Goal: Task Accomplishment & Management: Manage account settings

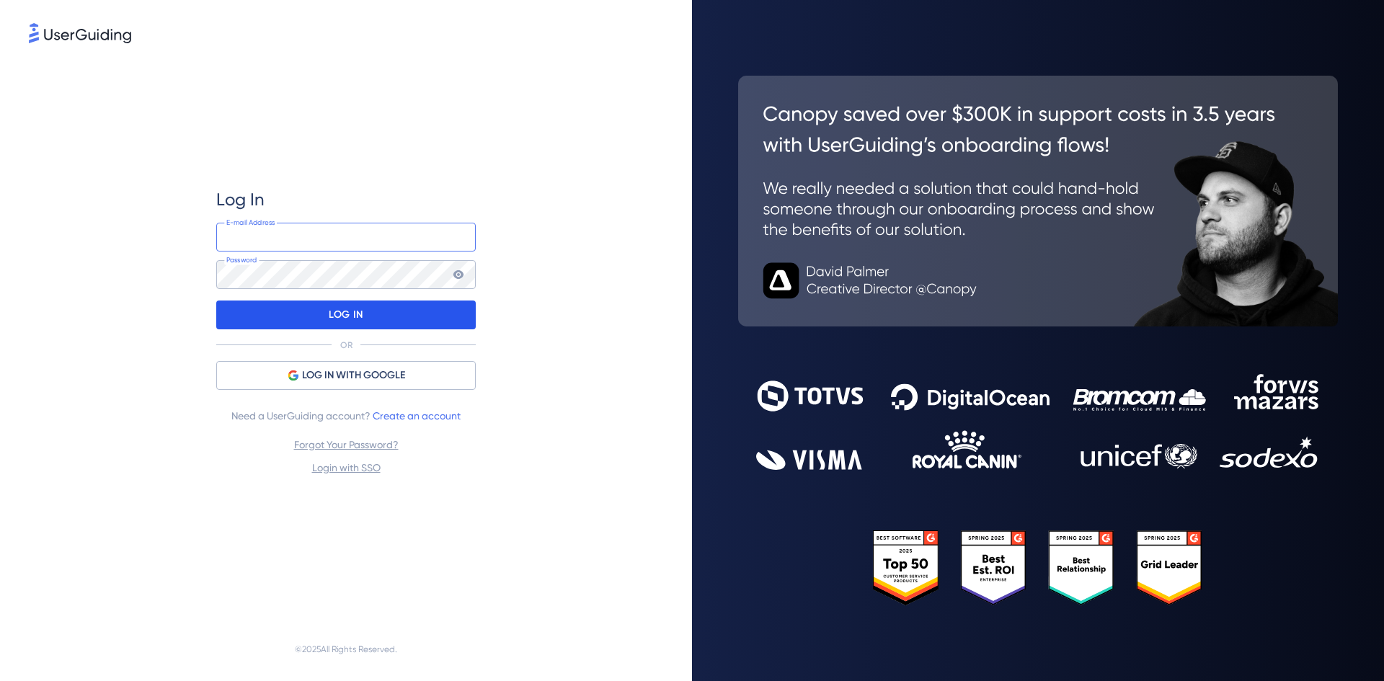
type input "[PERSON_NAME][EMAIL_ADDRESS][PERSON_NAME][DOMAIN_NAME]"
click at [366, 318] on div "LOG IN" at bounding box center [346, 315] width 260 height 29
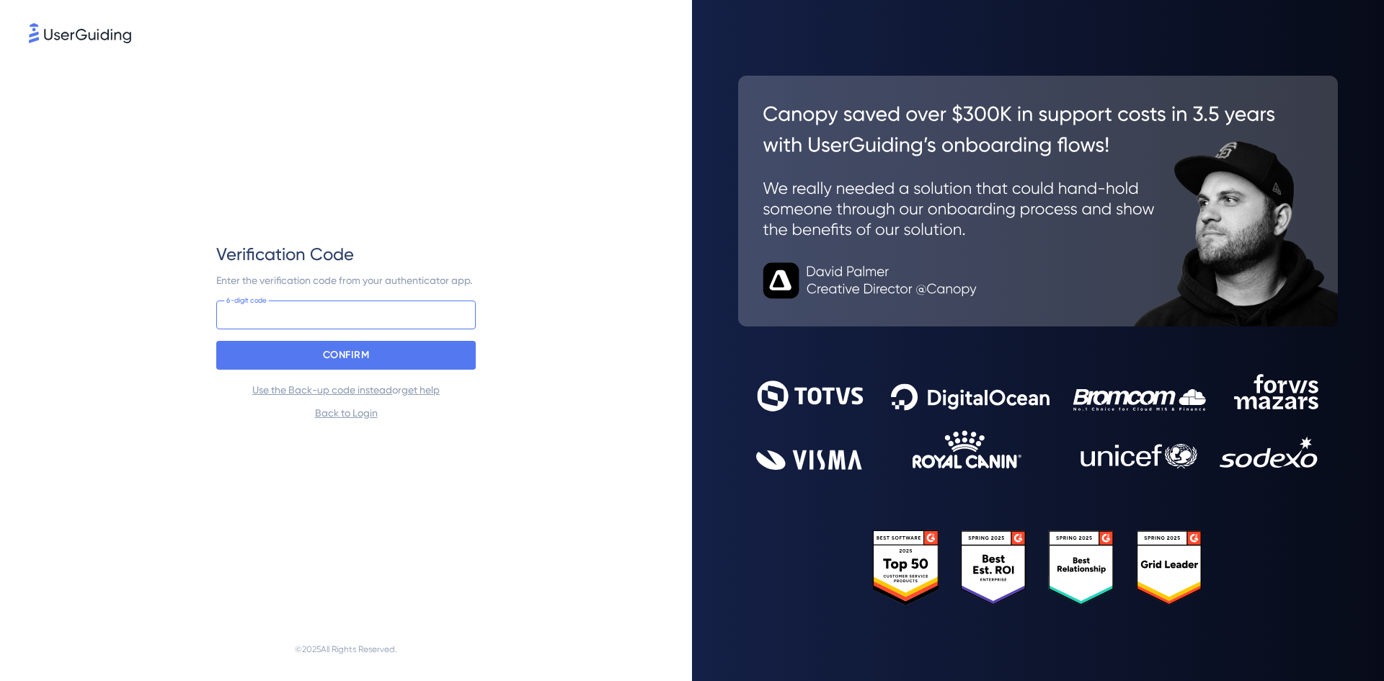
click at [367, 318] on input at bounding box center [346, 315] width 260 height 29
type input "688 237"
click at [358, 342] on div "CONFIRM" at bounding box center [346, 355] width 260 height 29
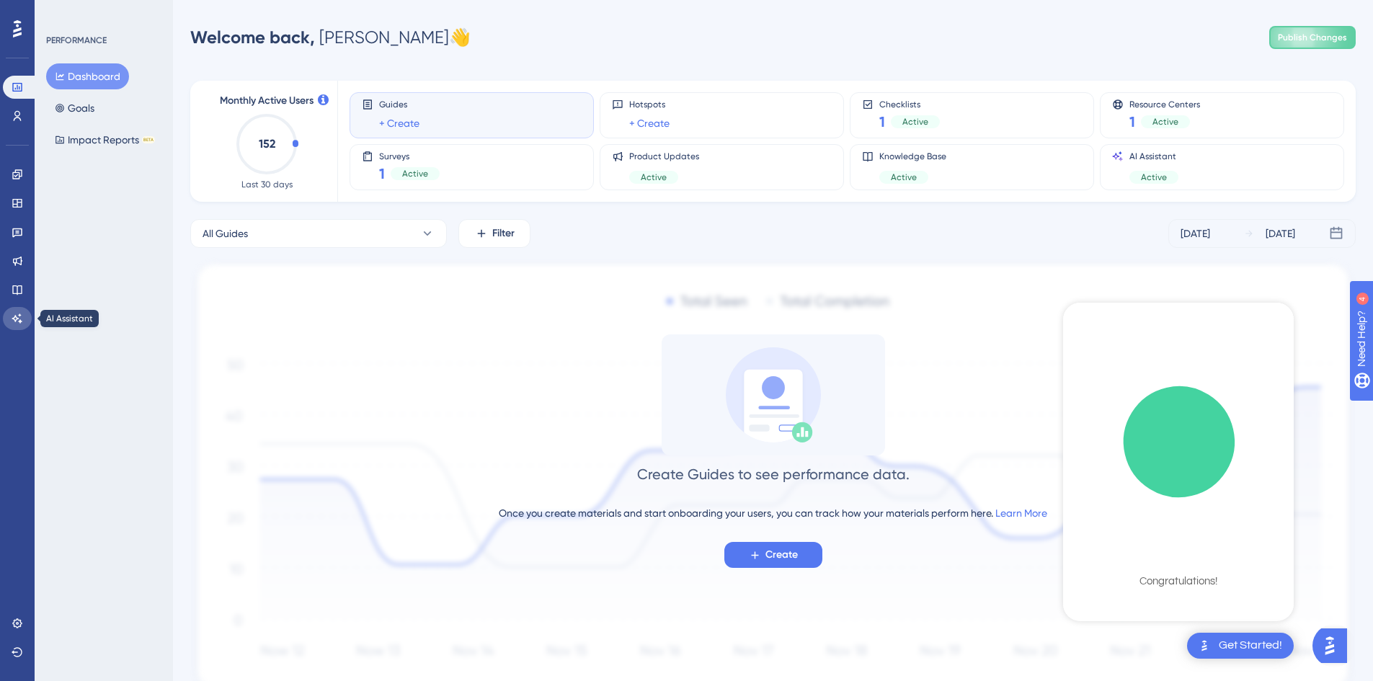
click at [16, 322] on icon at bounding box center [18, 319] width 12 height 12
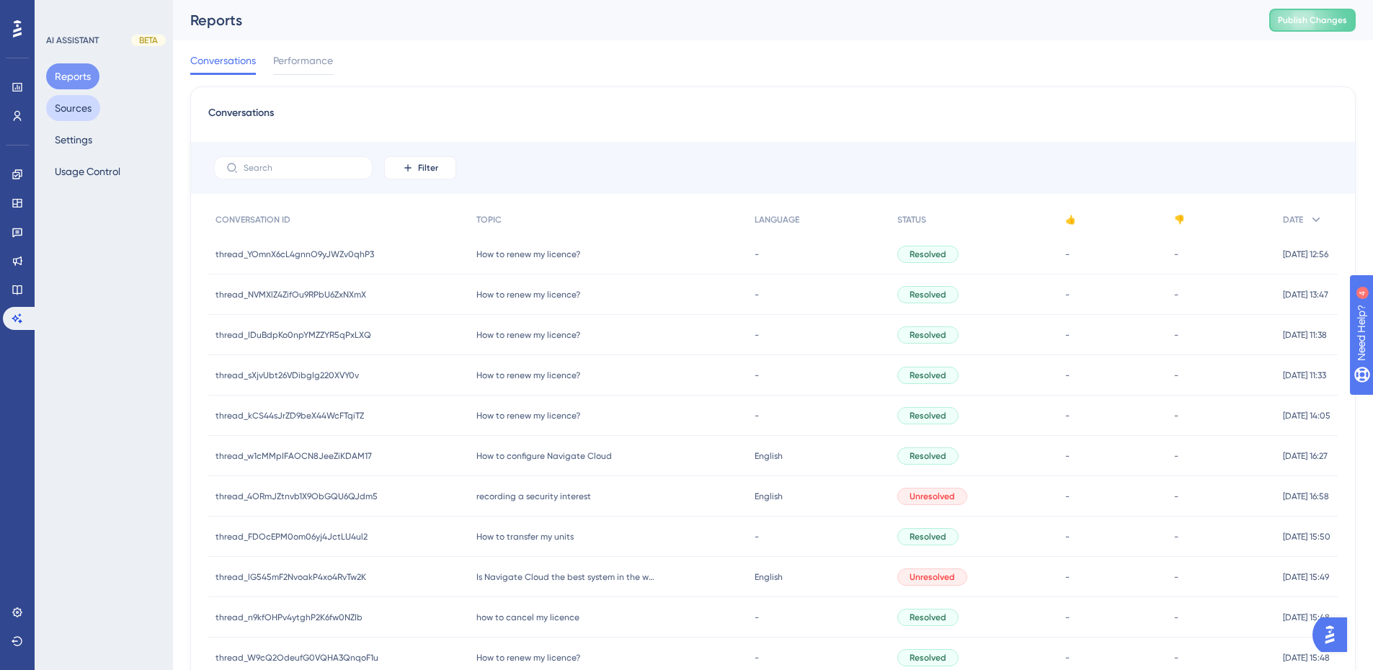
click at [62, 106] on button "Sources" at bounding box center [73, 108] width 54 height 26
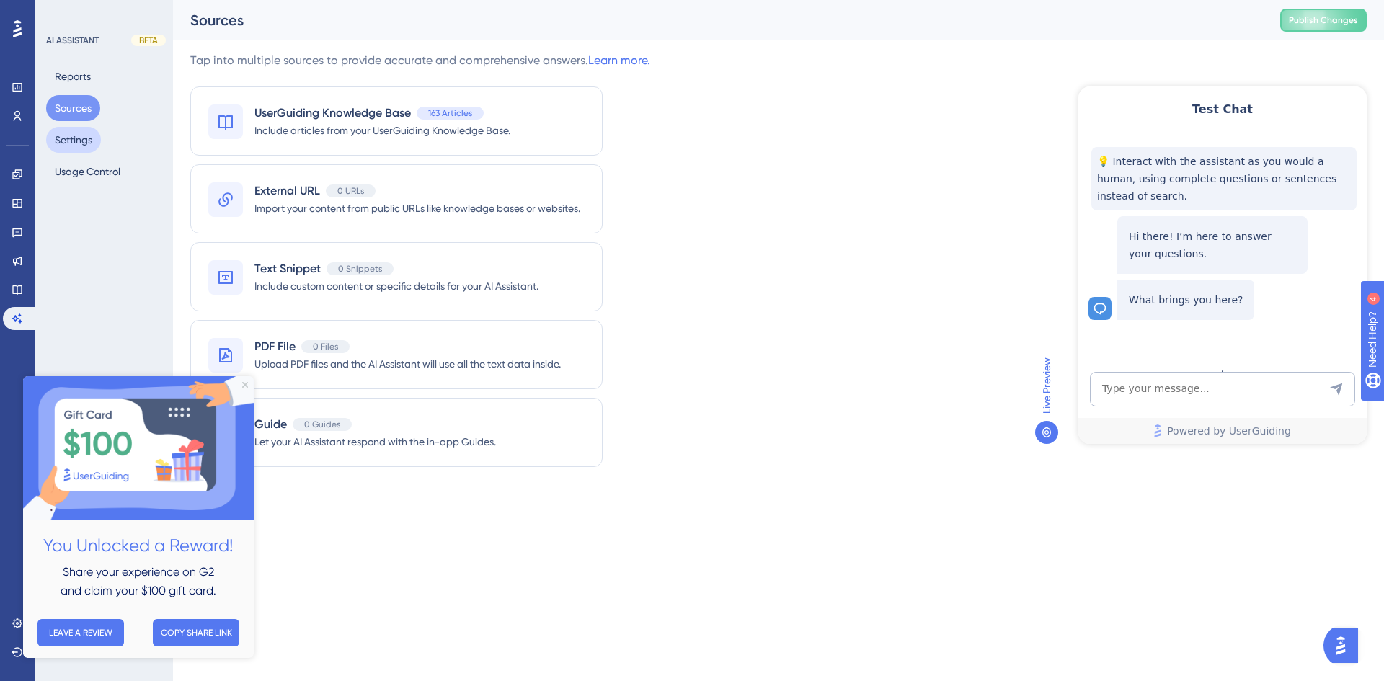
click at [66, 151] on button "Settings" at bounding box center [73, 140] width 55 height 26
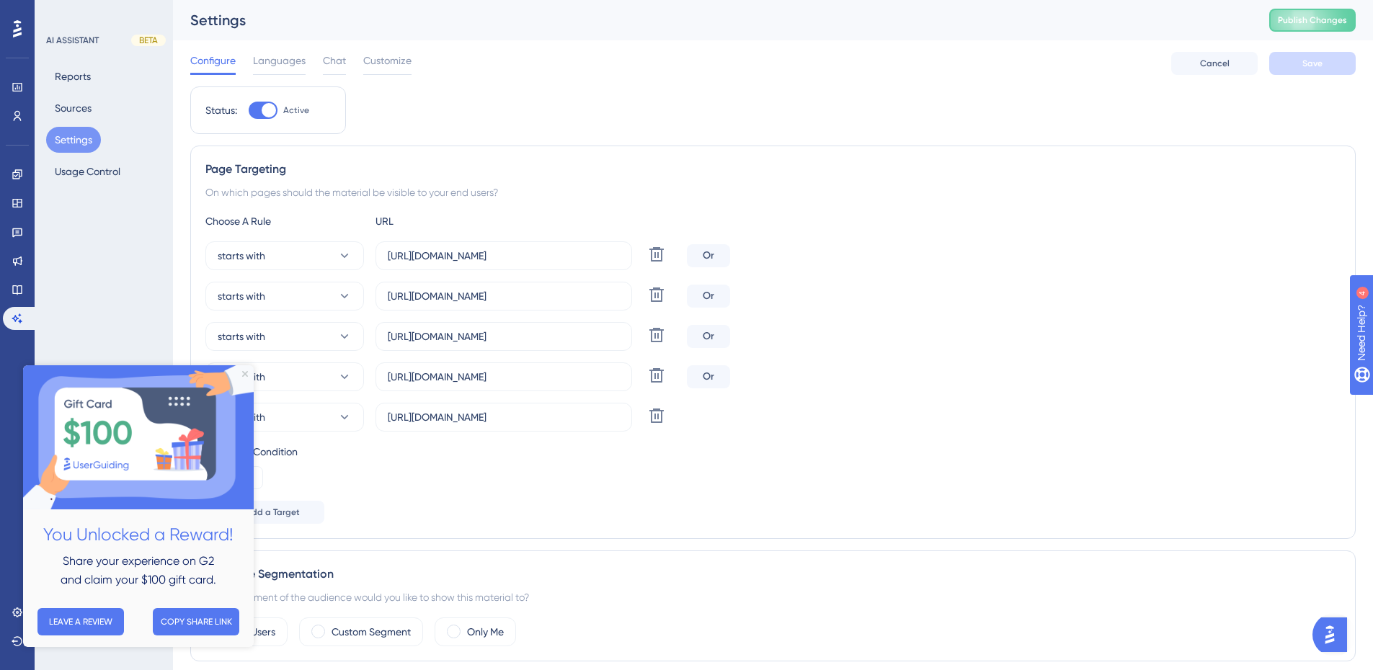
click at [759, 527] on div "Page Targeting On which pages should the material be visible to your end users?…" at bounding box center [773, 343] width 1166 height 394
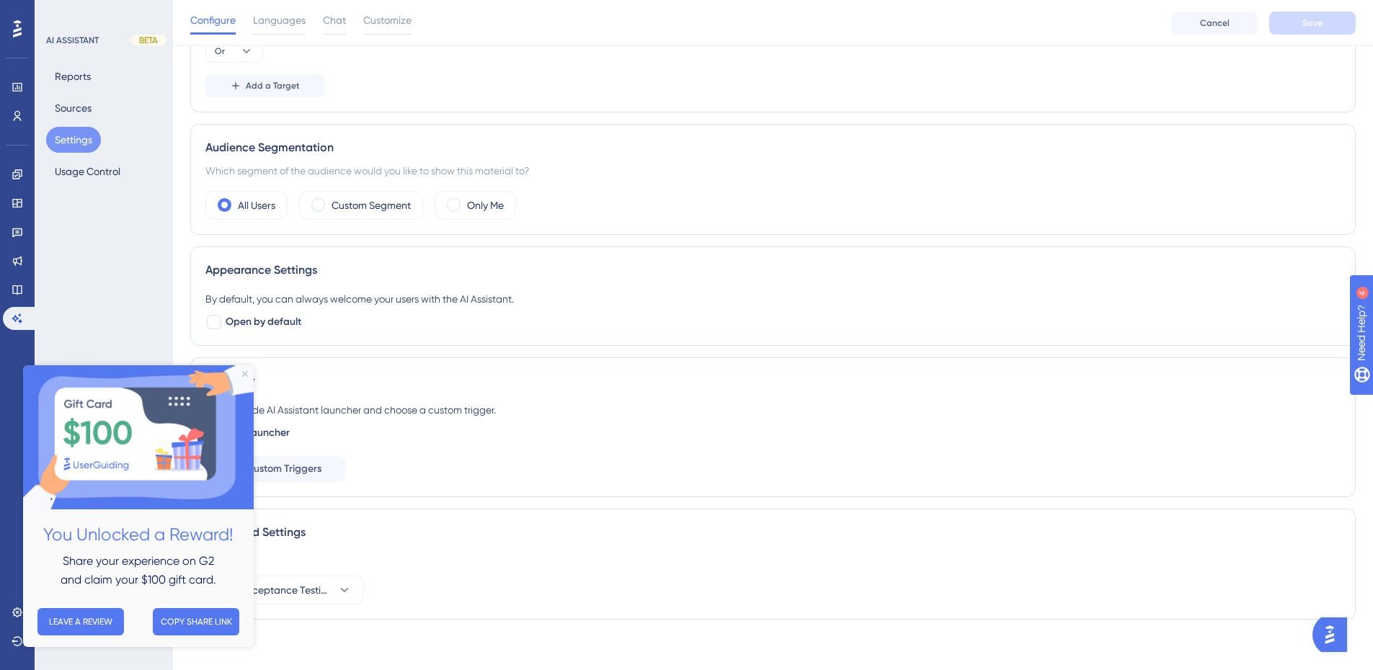
scroll to position [440, 0]
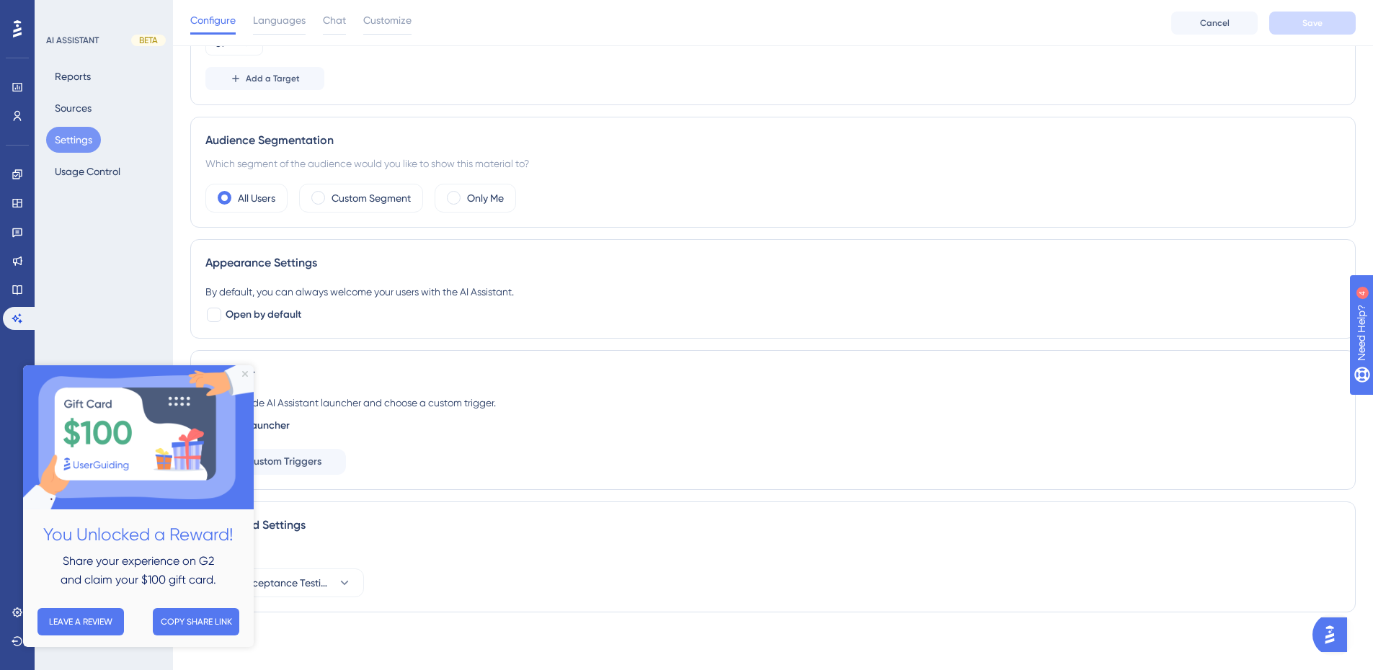
click at [244, 377] on img at bounding box center [138, 438] width 231 height 144
click at [249, 373] on img at bounding box center [138, 438] width 231 height 144
click at [243, 372] on icon "Close Preview" at bounding box center [245, 374] width 6 height 6
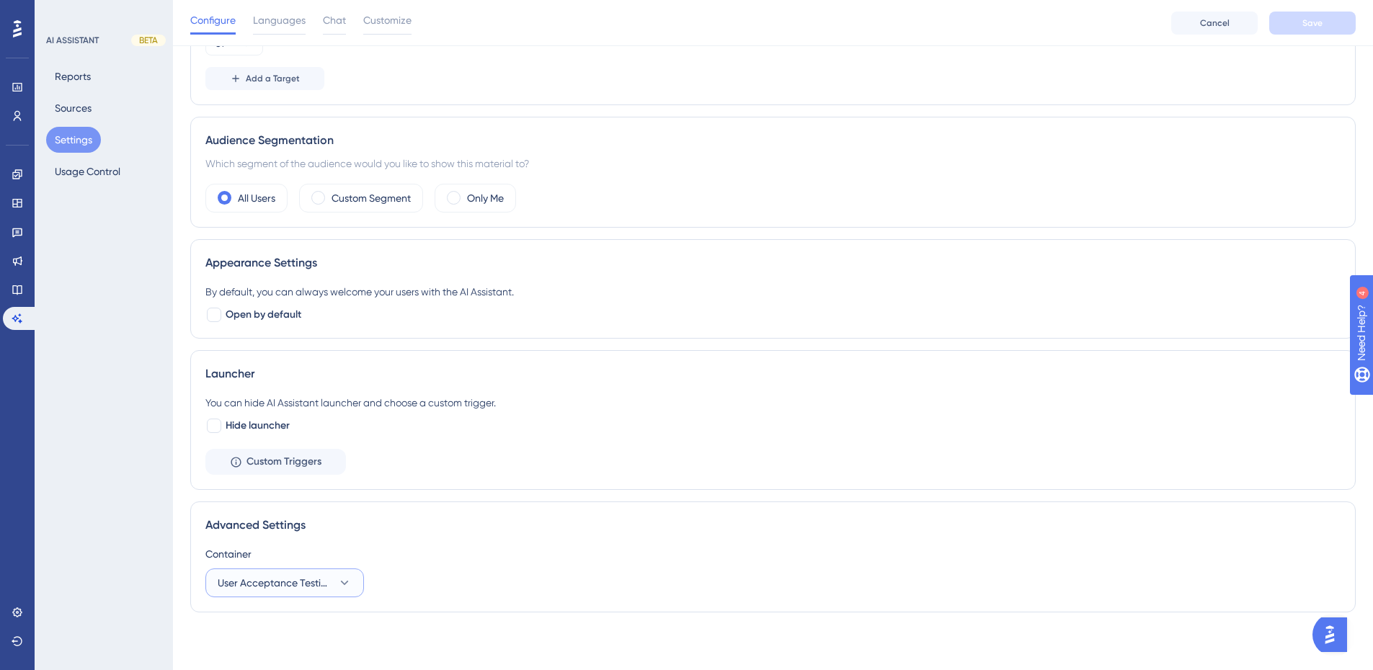
click at [340, 587] on icon at bounding box center [344, 583] width 14 height 14
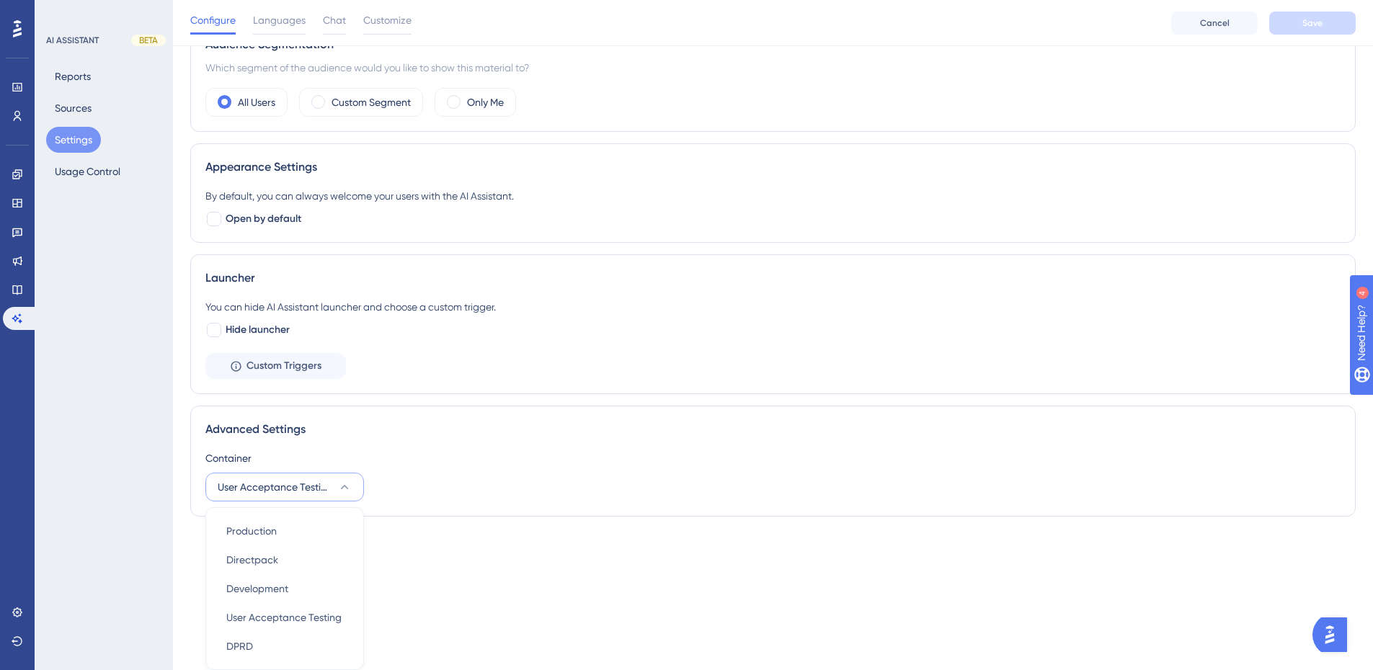
click at [642, 463] on div "Container" at bounding box center [772, 458] width 1135 height 17
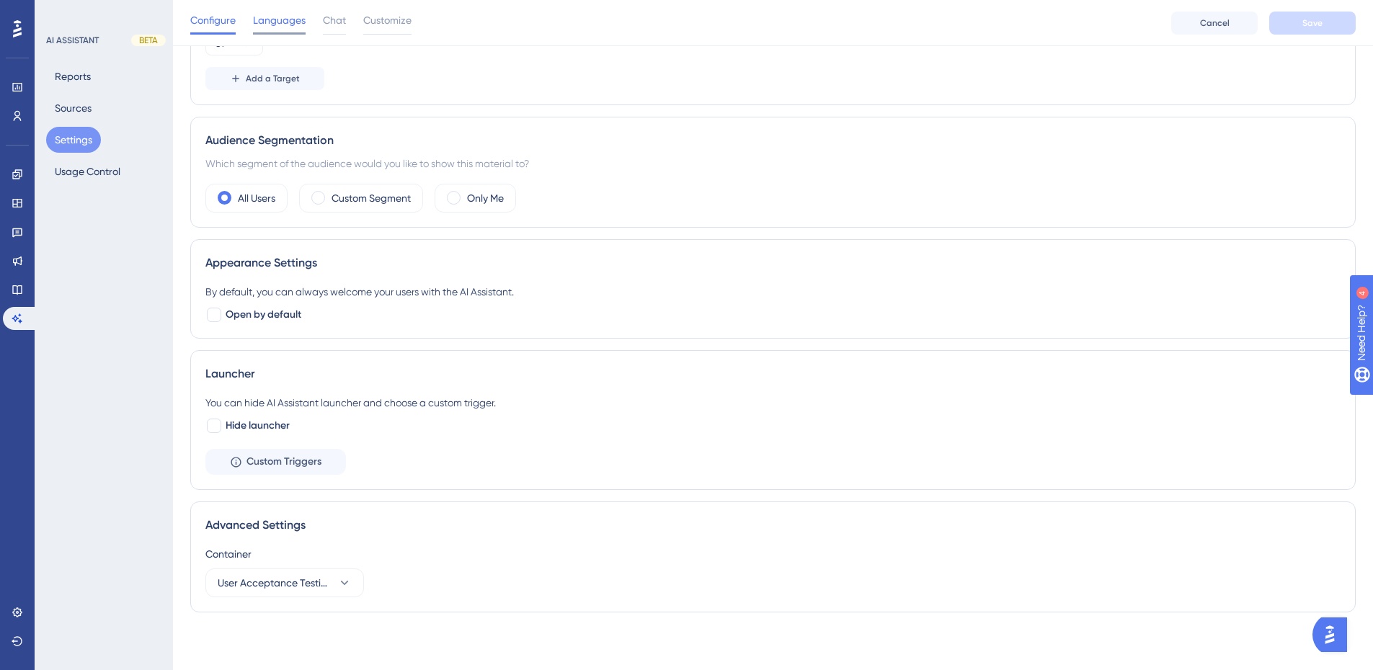
click at [285, 19] on span "Languages" at bounding box center [279, 20] width 53 height 17
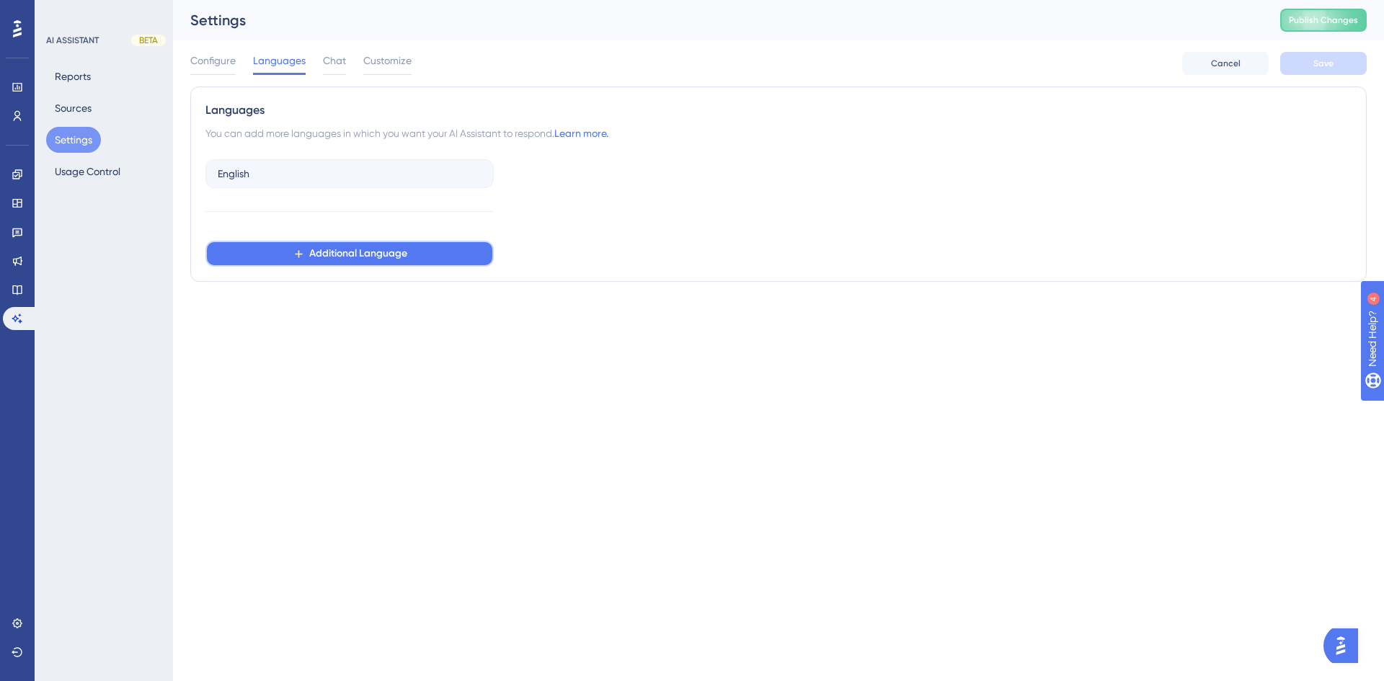
click at [401, 254] on span "Additional Language" at bounding box center [358, 253] width 98 height 17
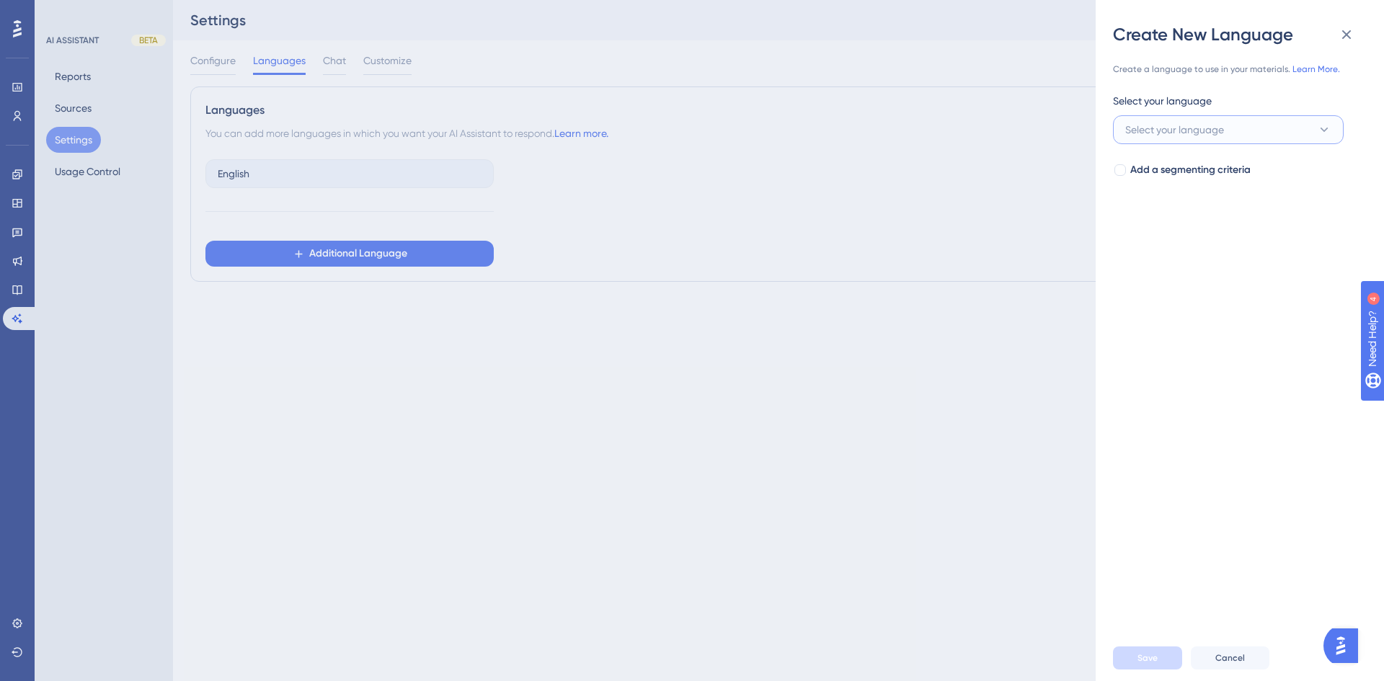
click at [1208, 135] on span "Select your language" at bounding box center [1174, 129] width 99 height 17
click at [1152, 275] on span "Basque" at bounding box center [1151, 275] width 35 height 17
click at [1159, 163] on span "Add a segmenting criteria" at bounding box center [1190, 169] width 120 height 17
checkbox input "true"
click at [1162, 223] on span "Select your segment" at bounding box center [1172, 227] width 94 height 17
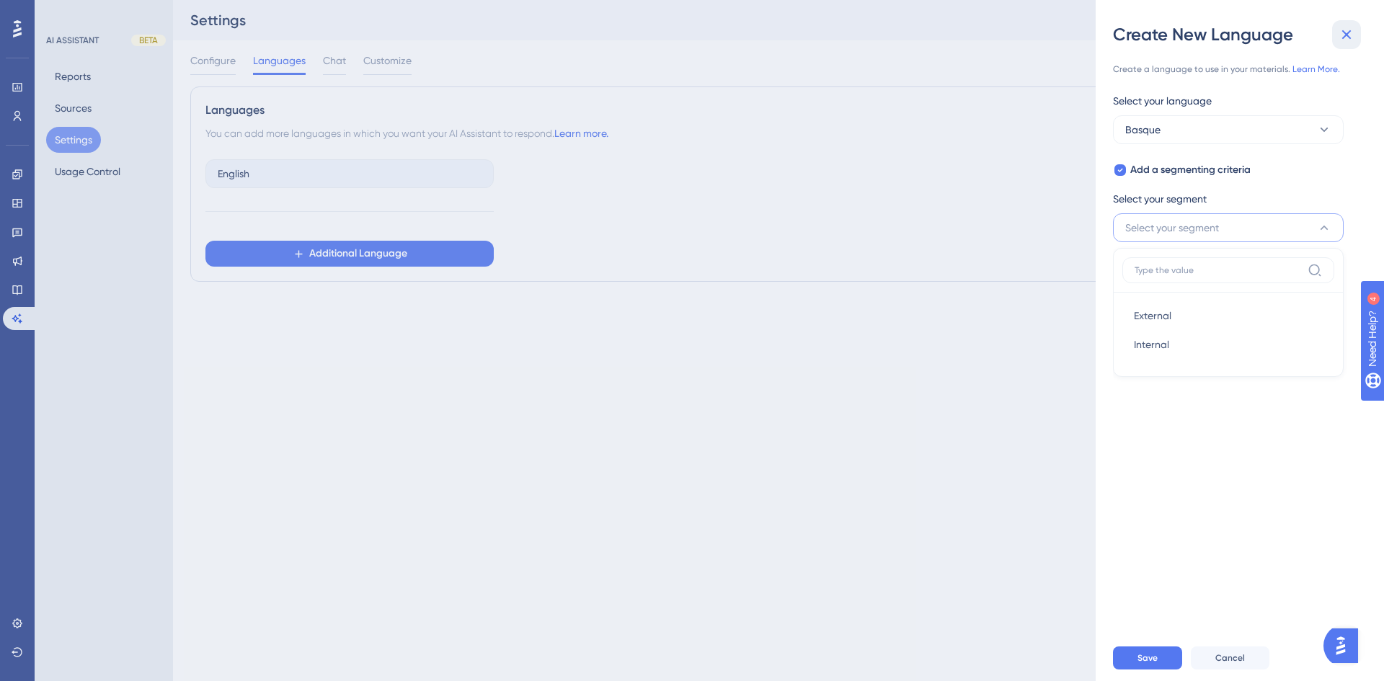
click at [1348, 28] on icon at bounding box center [1346, 34] width 17 height 17
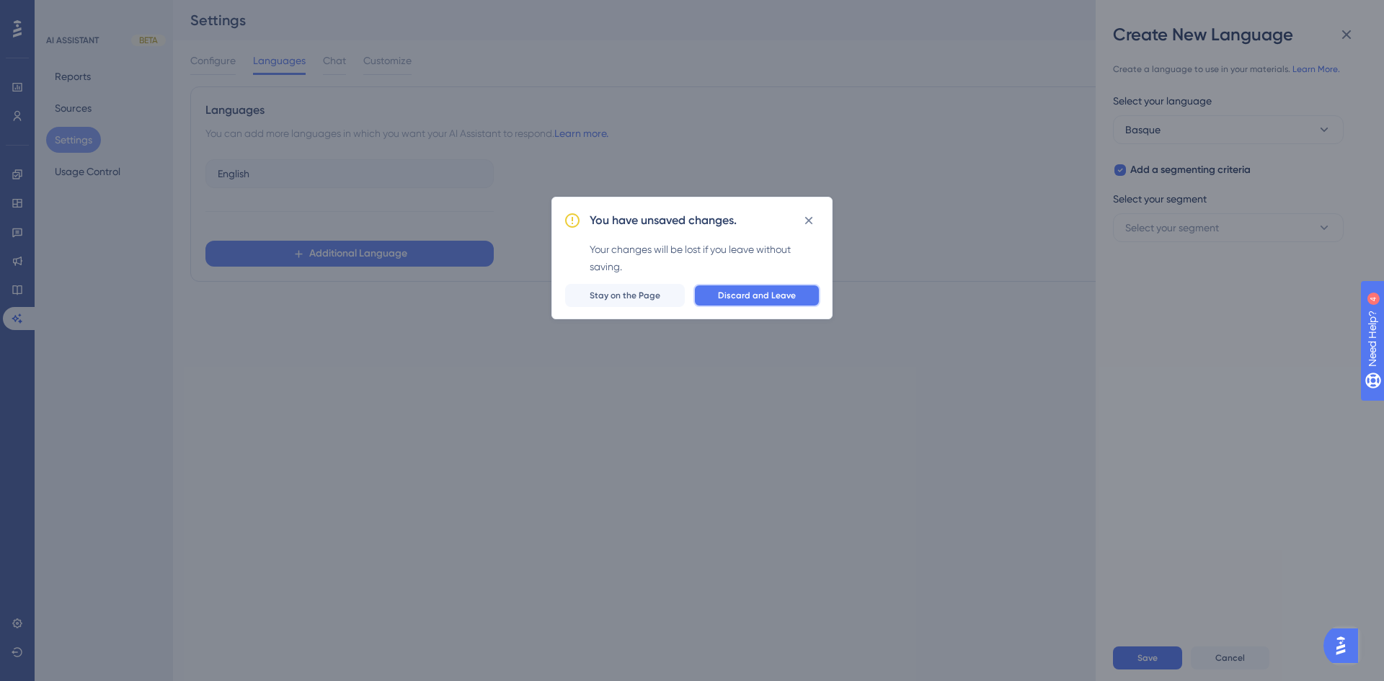
click at [744, 289] on button "Discard and Leave" at bounding box center [757, 295] width 127 height 23
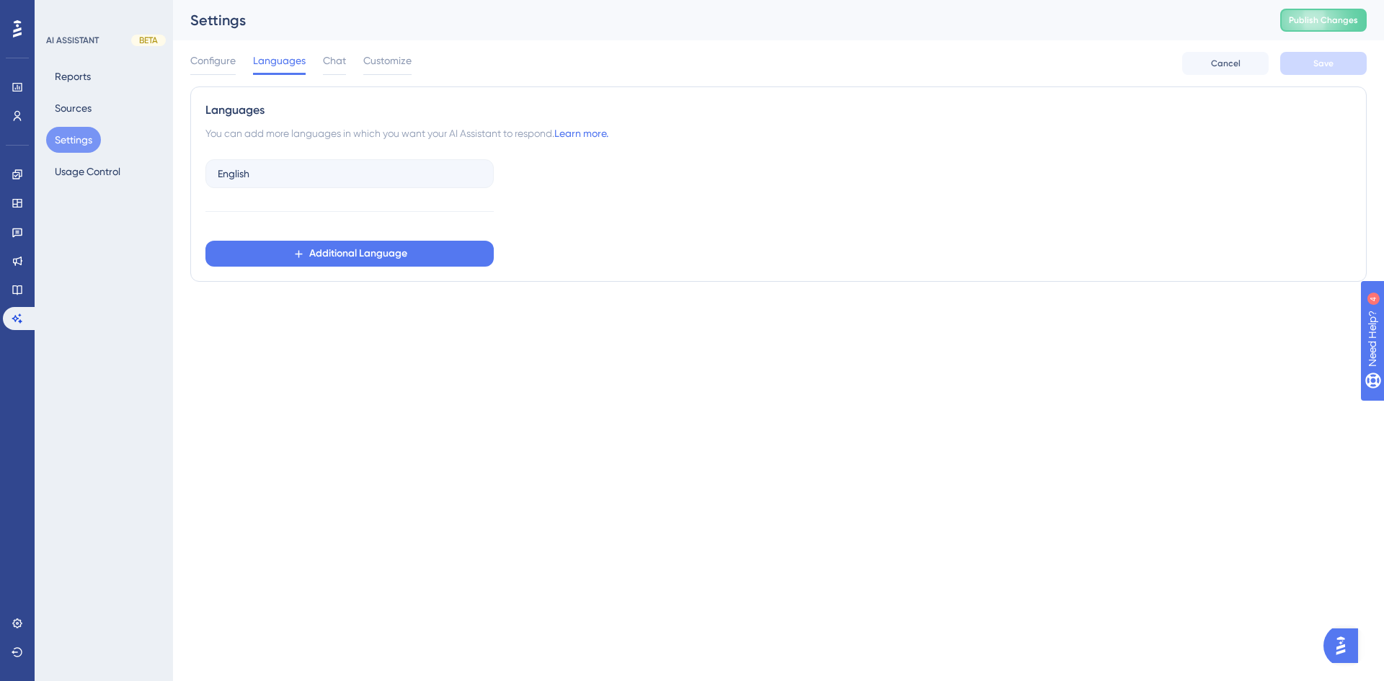
click at [86, 192] on div "AI ASSISTANT BETA Reports Sources Settings Usage Control" at bounding box center [104, 340] width 138 height 681
click at [83, 172] on button "Usage Control" at bounding box center [87, 172] width 83 height 26
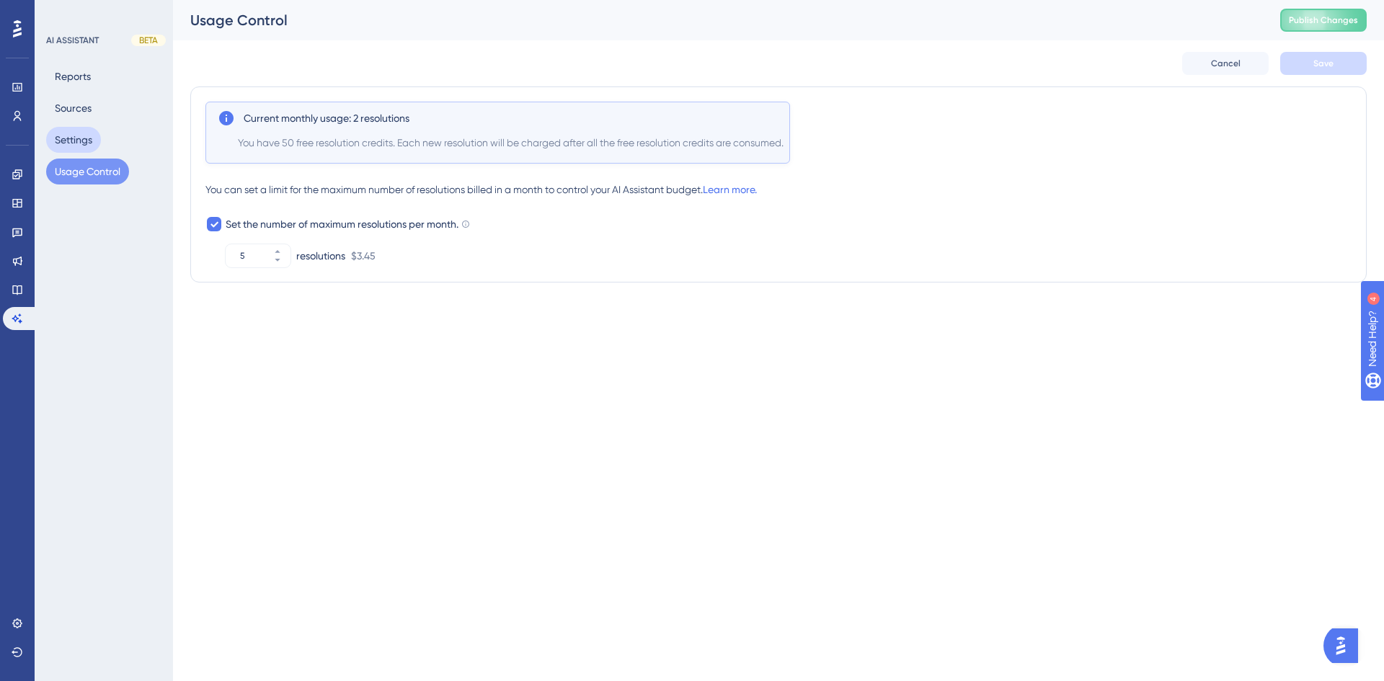
click at [81, 142] on button "Settings" at bounding box center [73, 140] width 55 height 26
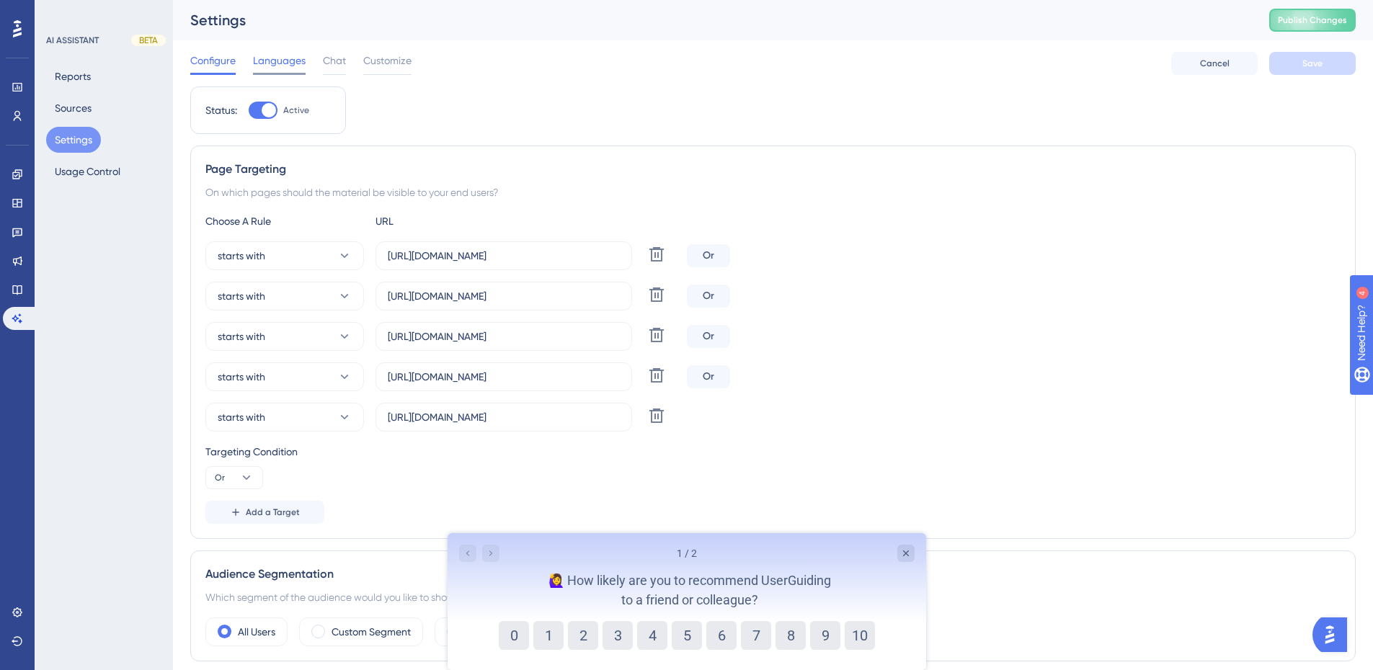
click at [304, 69] on div "Languages" at bounding box center [279, 63] width 53 height 23
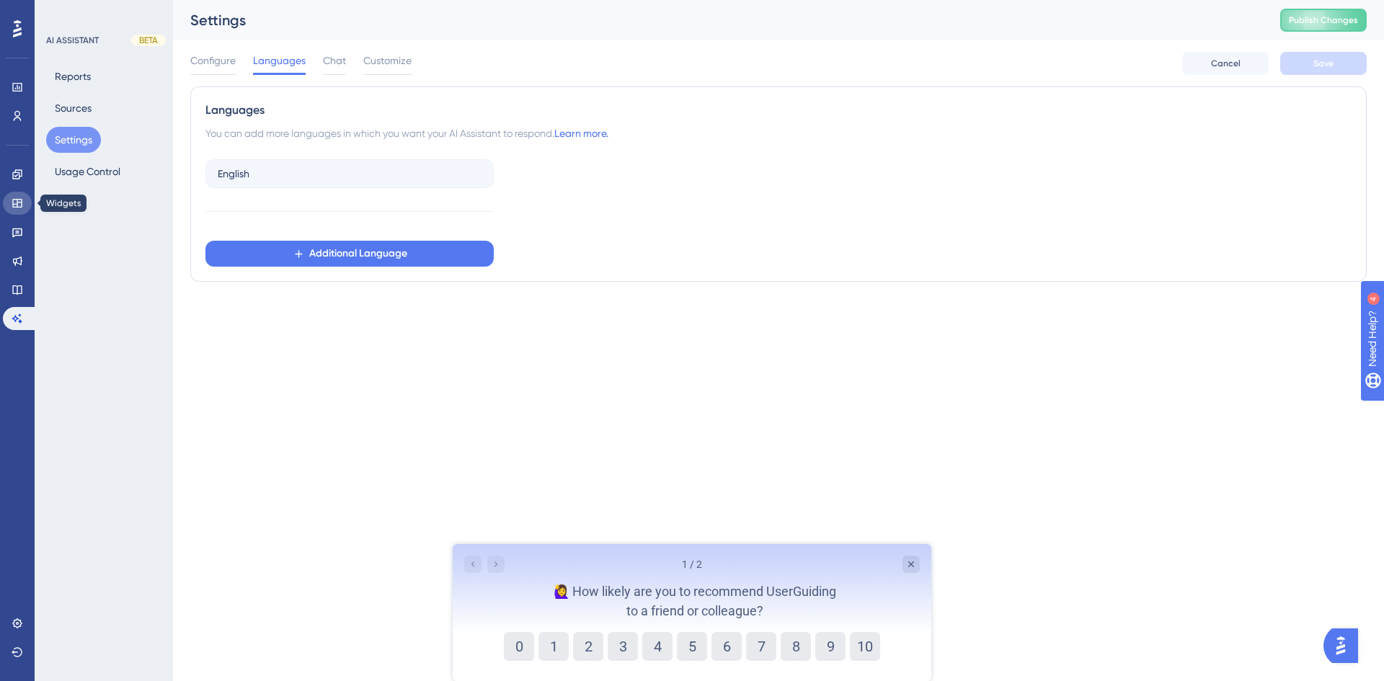
click at [12, 197] on link at bounding box center [17, 203] width 29 height 23
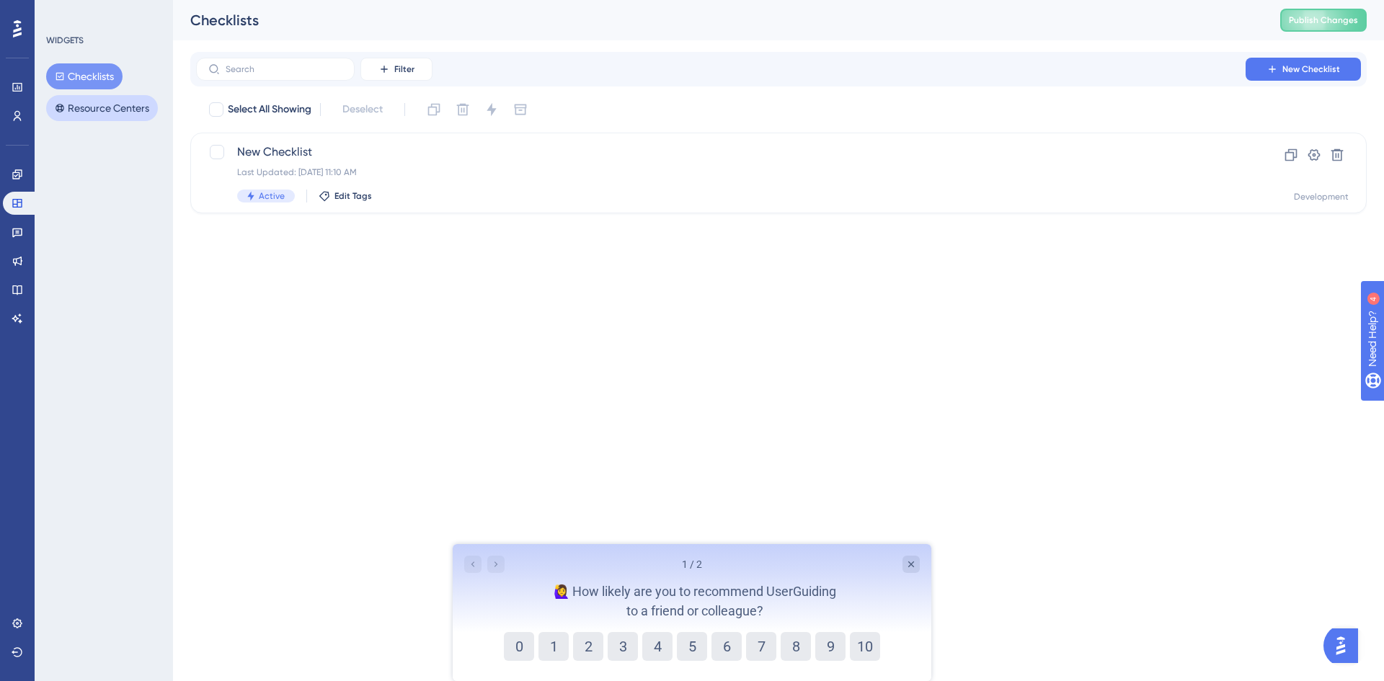
click at [120, 102] on button "Resource Centers" at bounding box center [102, 108] width 112 height 26
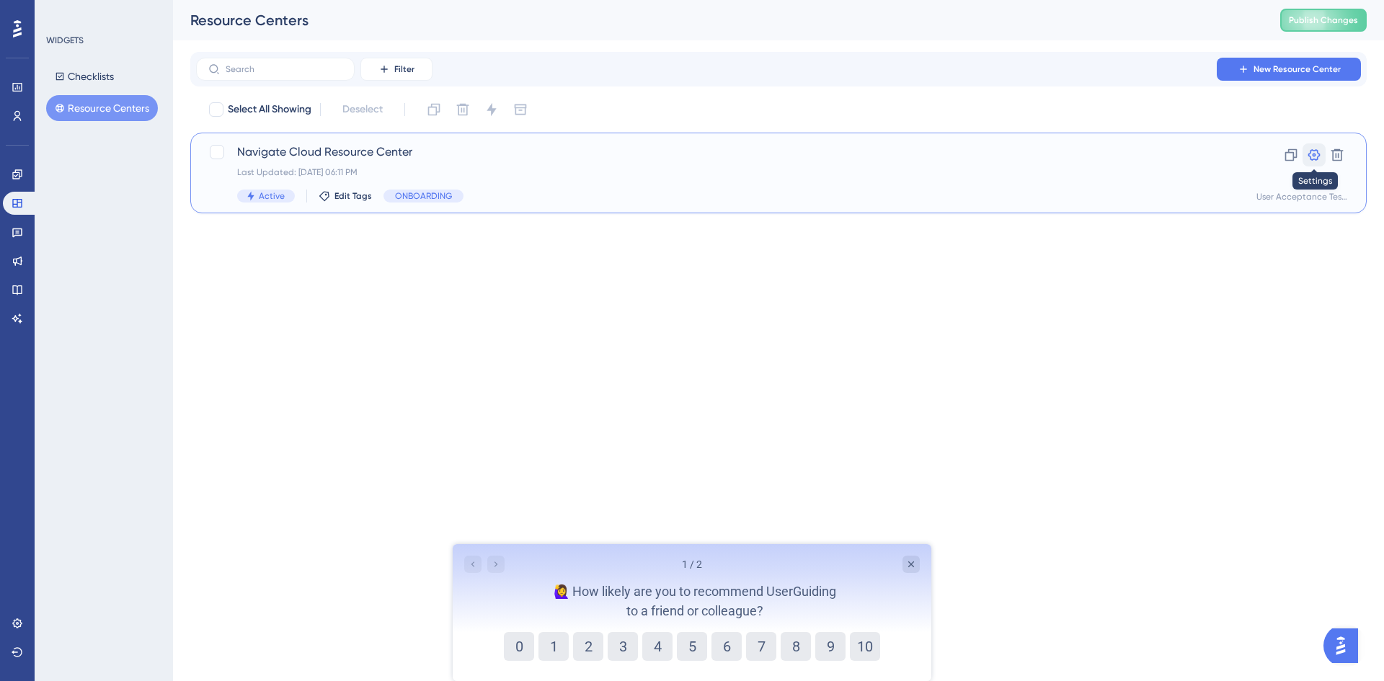
click at [1314, 154] on icon at bounding box center [1315, 155] width 12 height 12
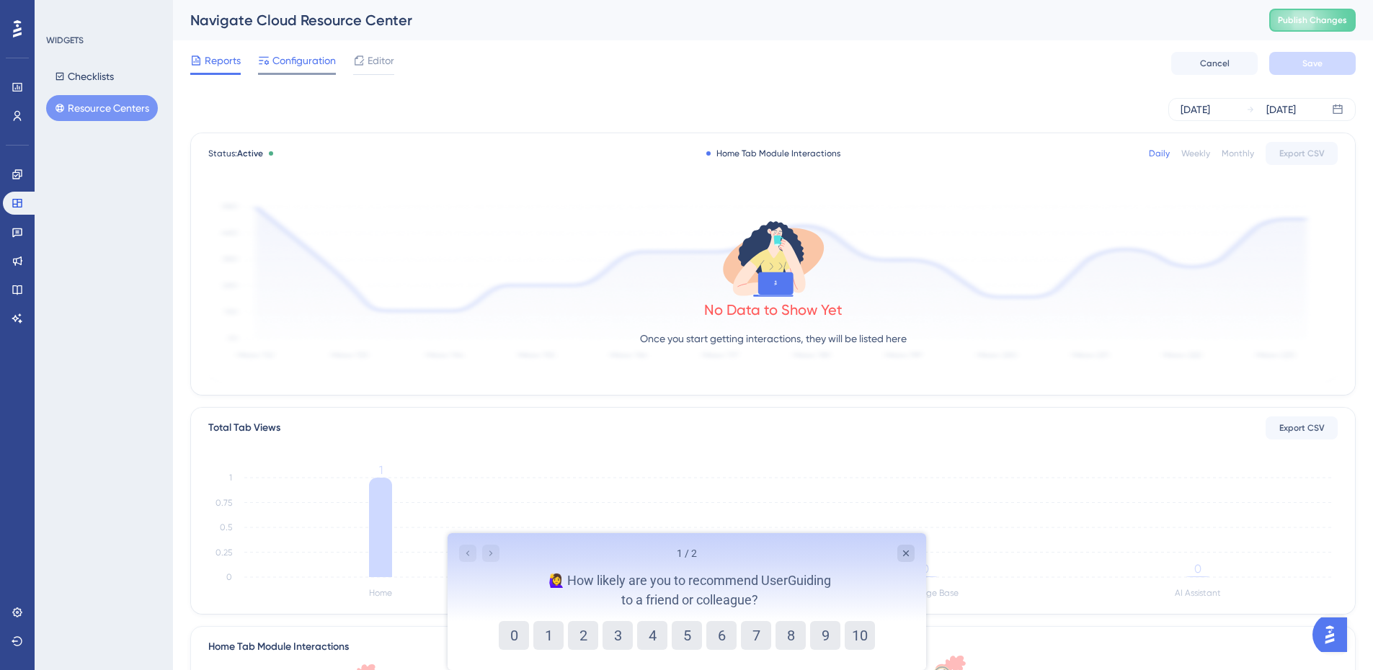
click at [301, 56] on span "Configuration" at bounding box center [304, 60] width 63 height 17
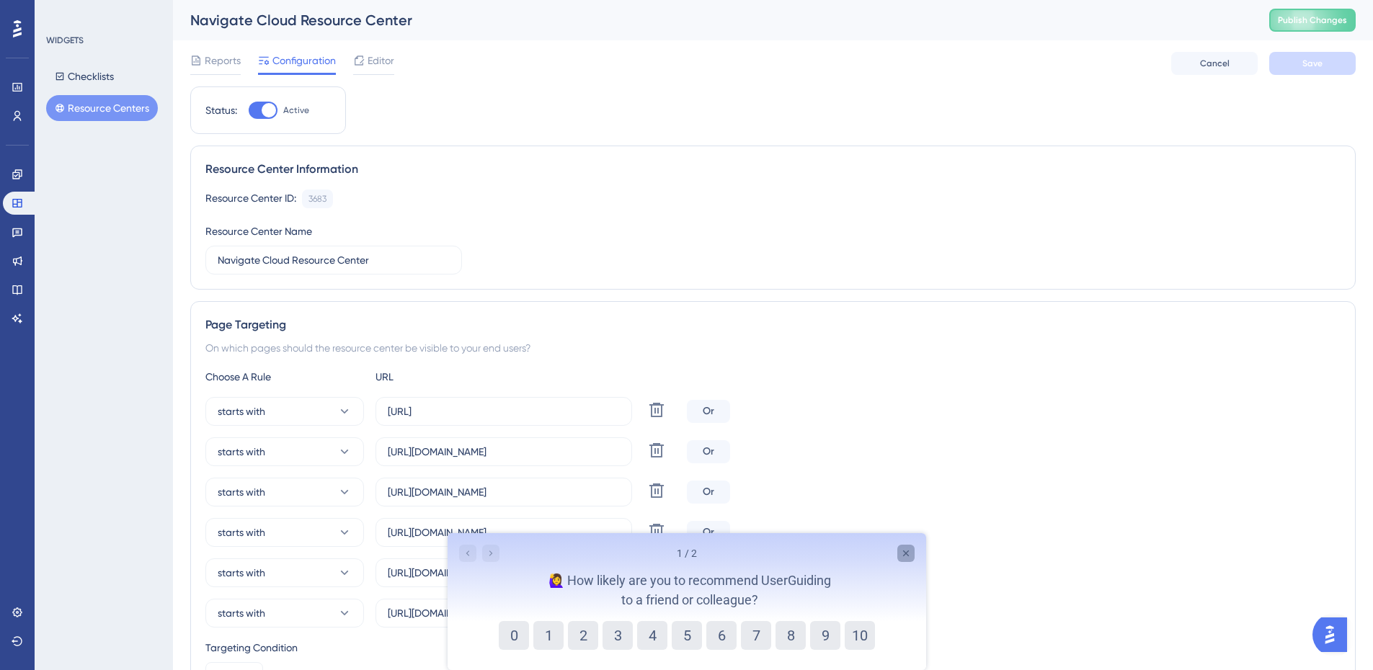
click at [910, 558] on icon "Close survey" at bounding box center [906, 554] width 12 height 12
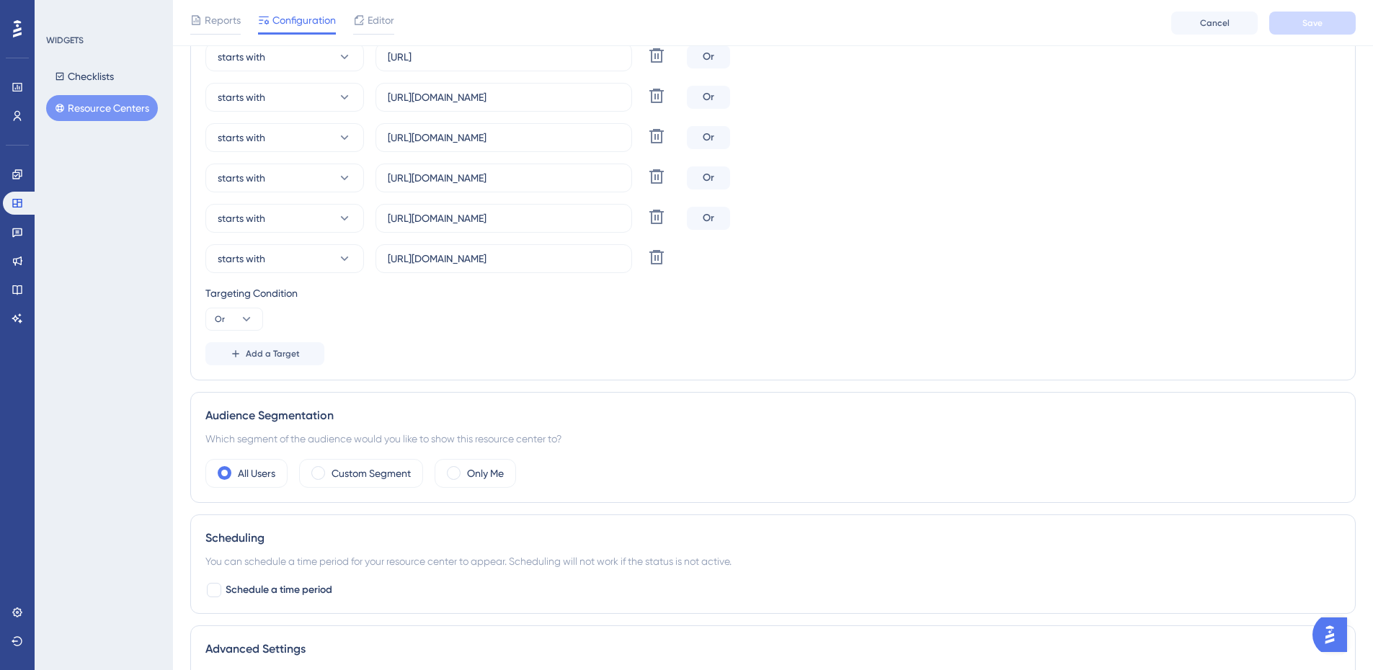
scroll to position [513, 0]
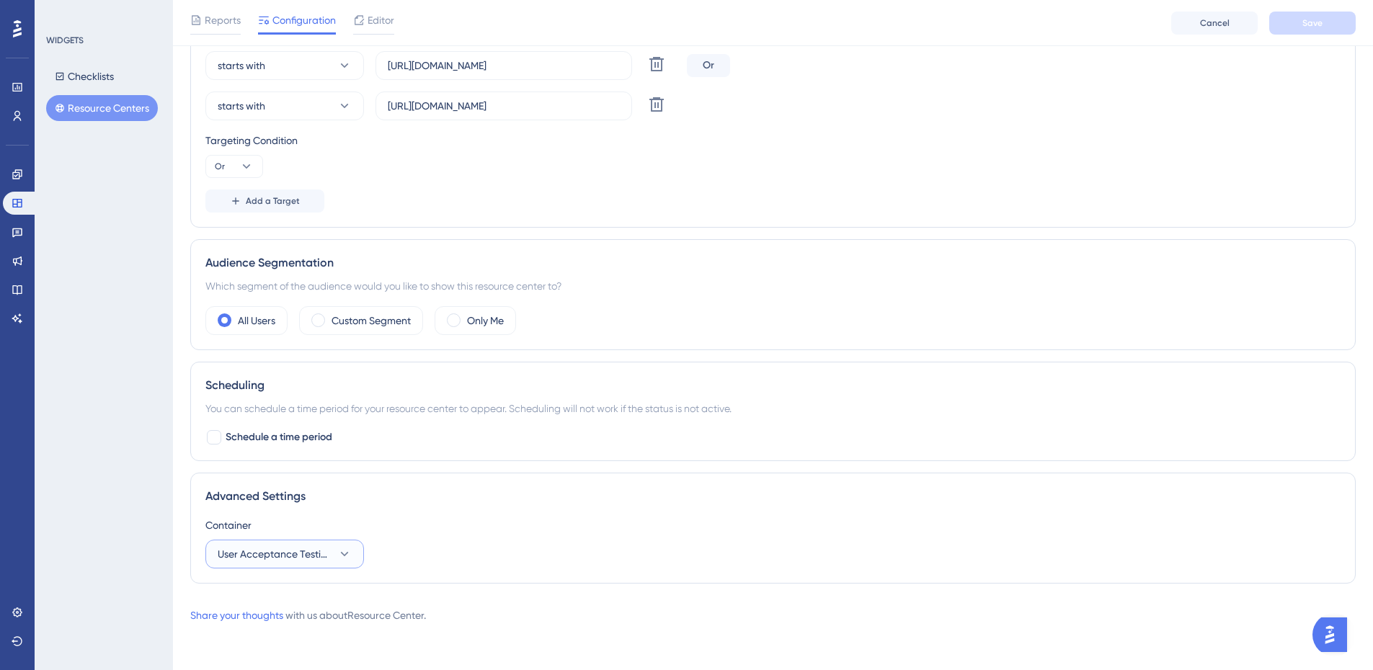
click at [356, 552] on button "User Acceptance Testing" at bounding box center [284, 554] width 159 height 29
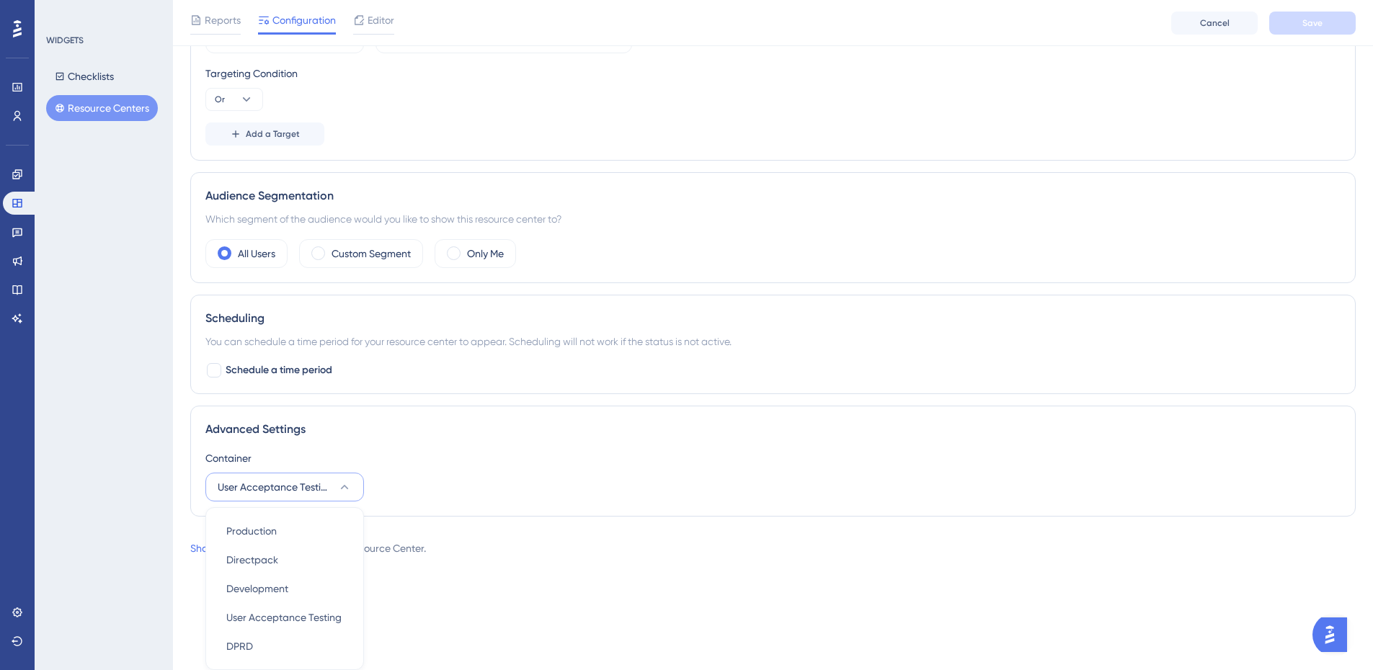
click at [745, 461] on div "Container" at bounding box center [772, 458] width 1135 height 17
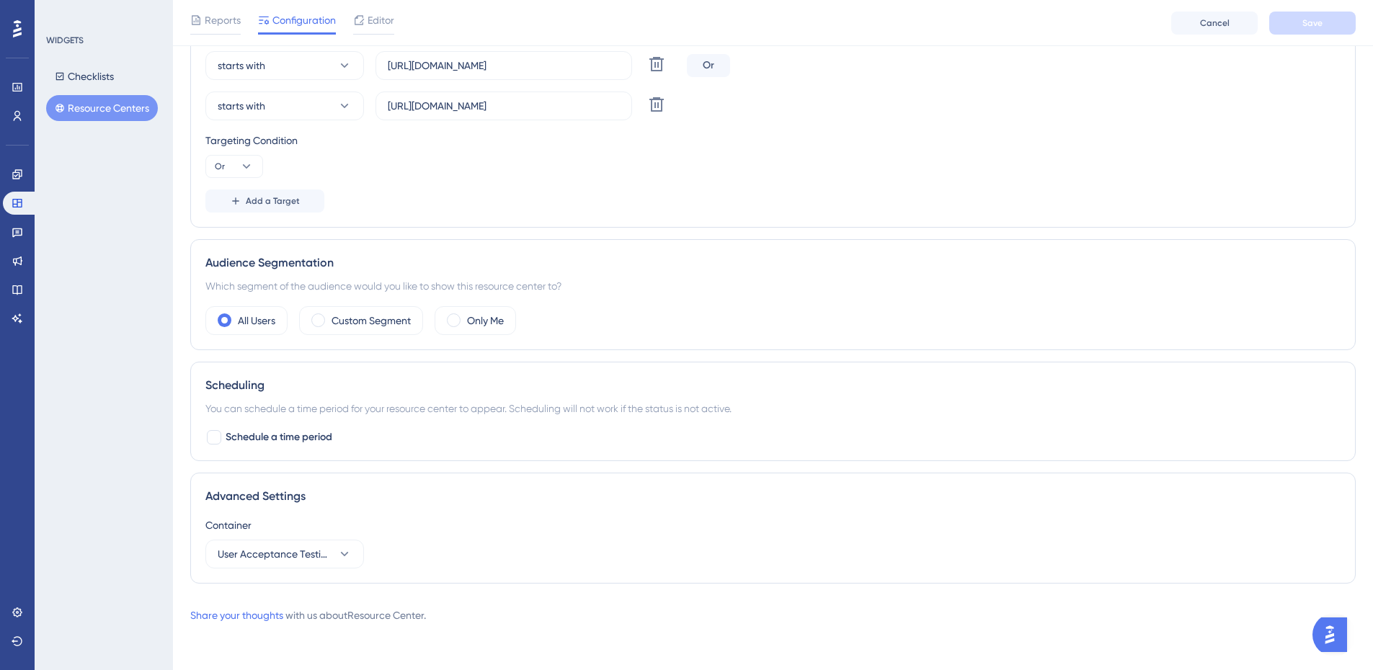
scroll to position [513, 0]
